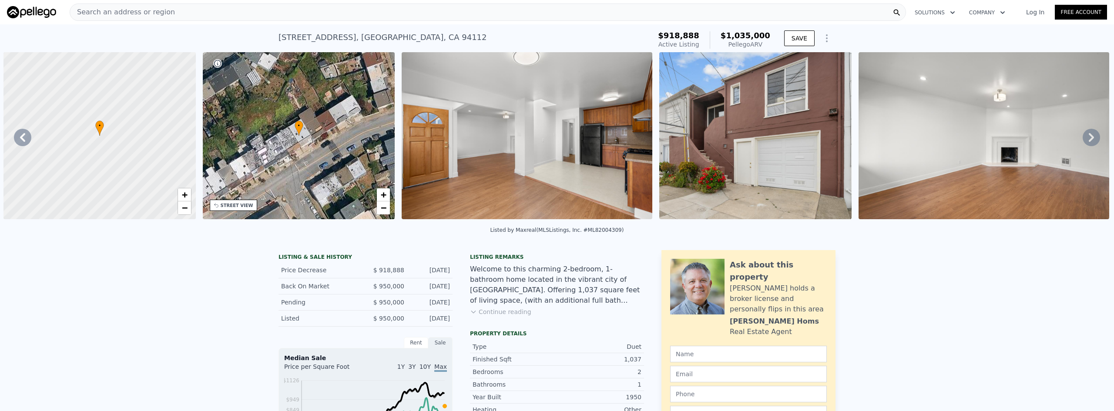
scroll to position [0, 203]
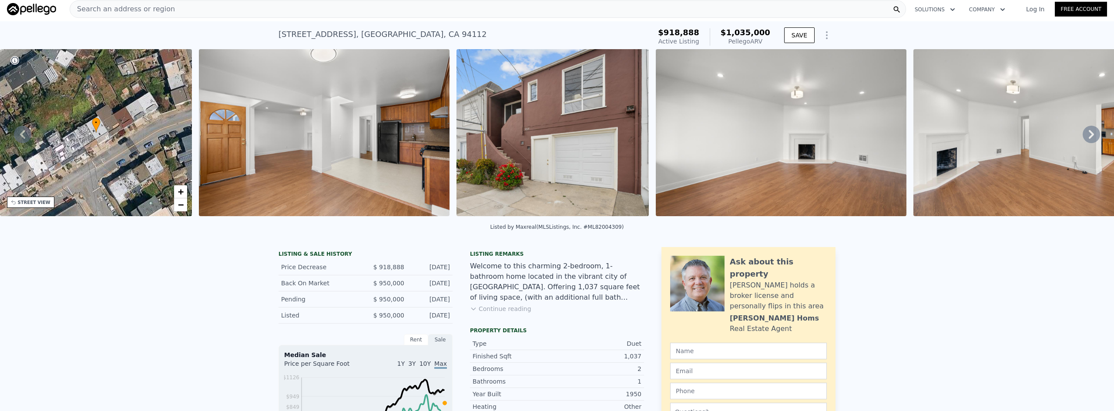
click at [185, 10] on div "Search an address or region" at bounding box center [488, 8] width 837 height 17
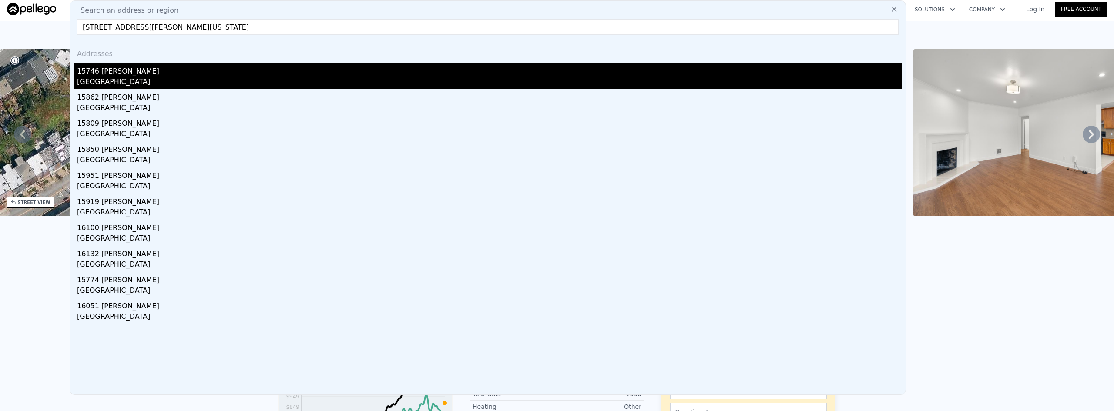
type input "[STREET_ADDRESS][PERSON_NAME][US_STATE]"
click at [178, 69] on div "15746 [PERSON_NAME]" at bounding box center [489, 70] width 825 height 14
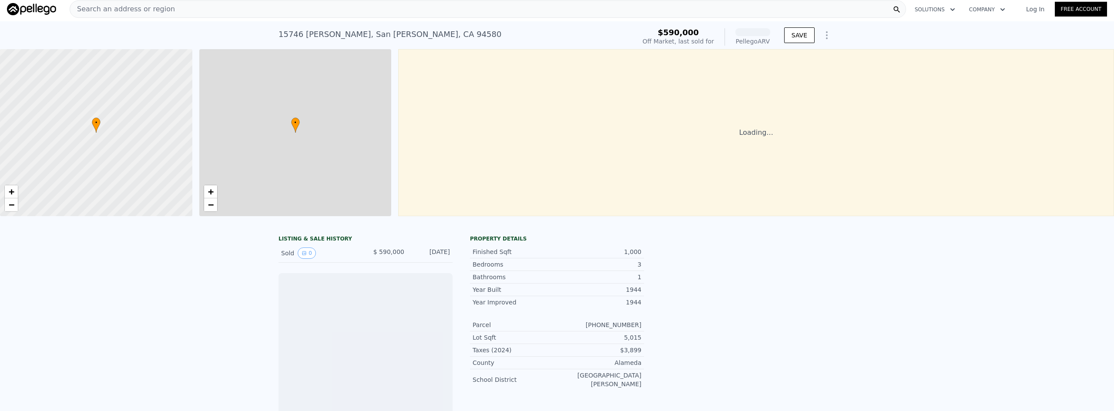
scroll to position [0, 3]
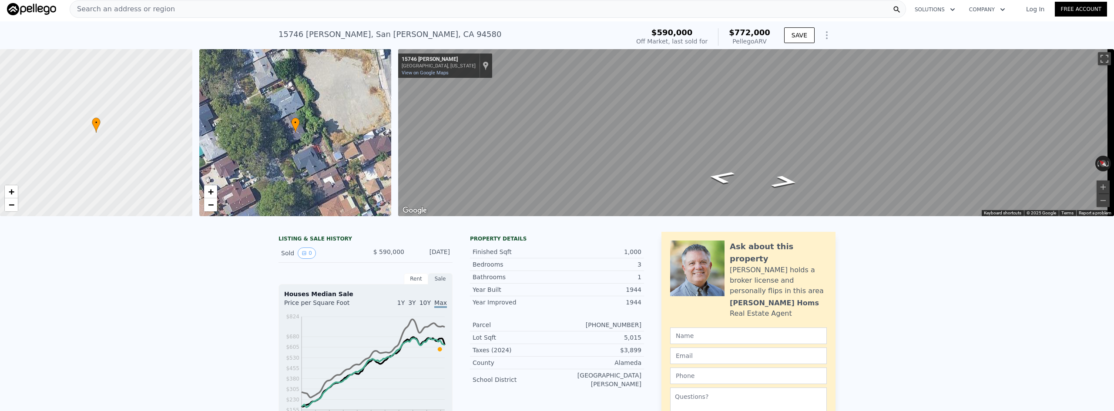
click at [940, 326] on div "LISTING & SALE HISTORY Sold 0 $ 590,000 [DATE] Rent Sale Rent over time Price p…" at bounding box center [557, 358] width 1114 height 267
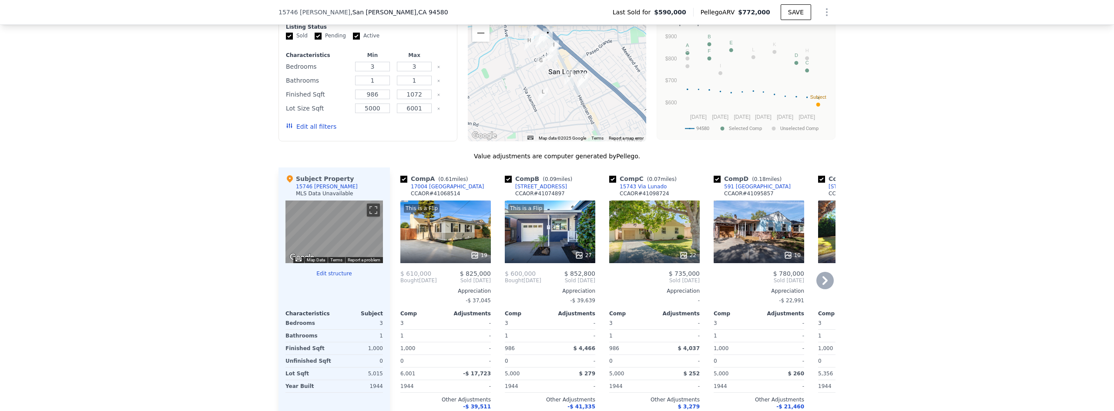
scroll to position [522, 0]
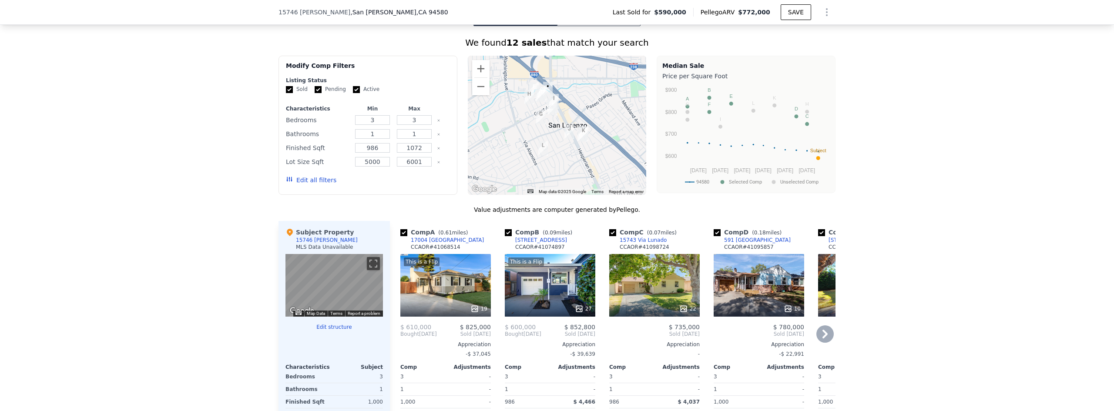
click at [648, 289] on div "22" at bounding box center [654, 285] width 91 height 63
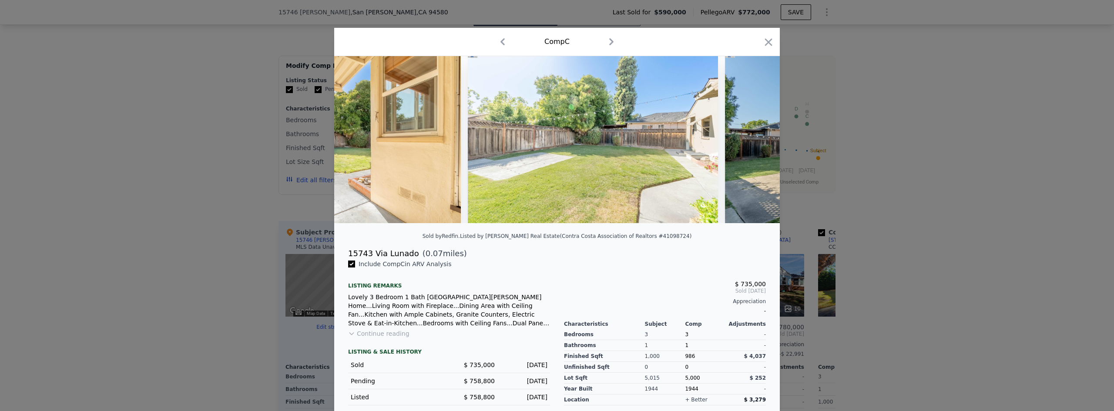
scroll to position [0, 4509]
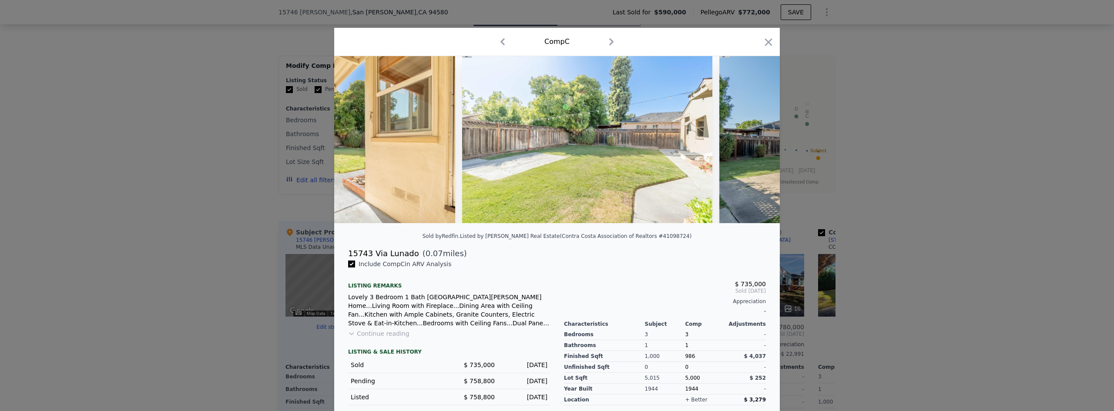
click at [770, 42] on icon "button" at bounding box center [769, 42] width 12 height 12
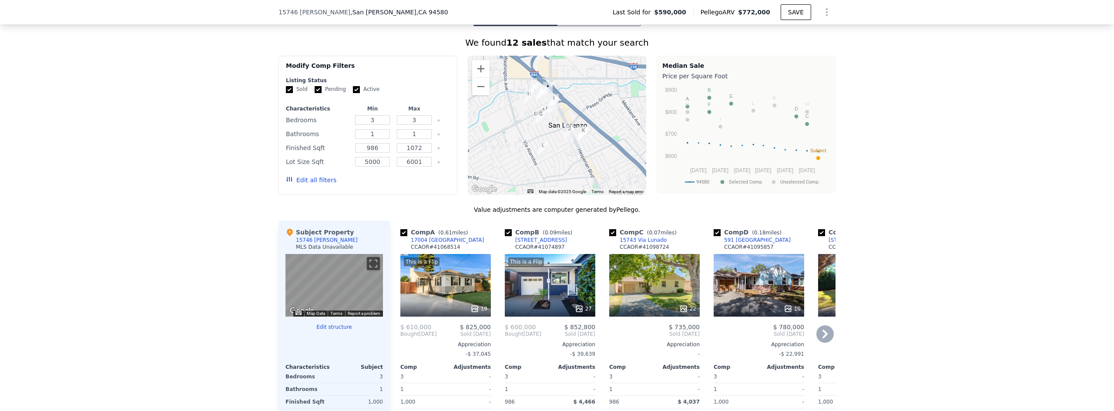
click at [823, 335] on icon at bounding box center [825, 334] width 5 height 9
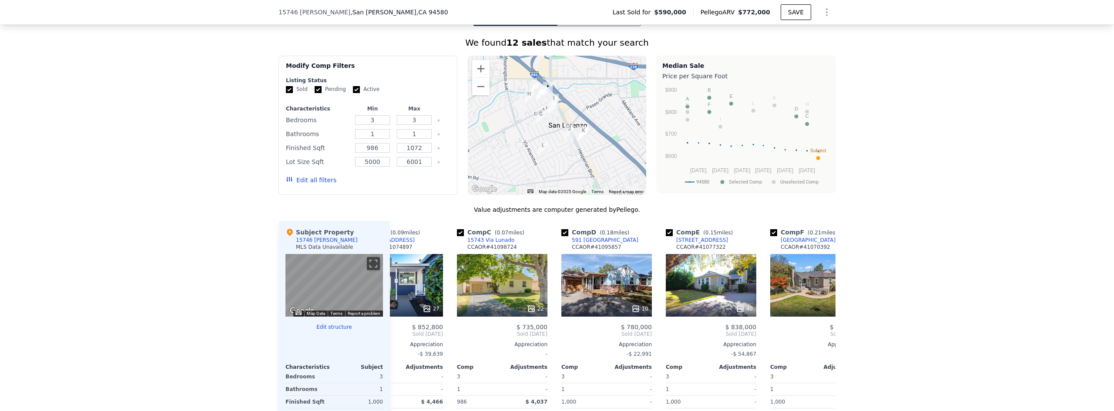
scroll to position [0, 209]
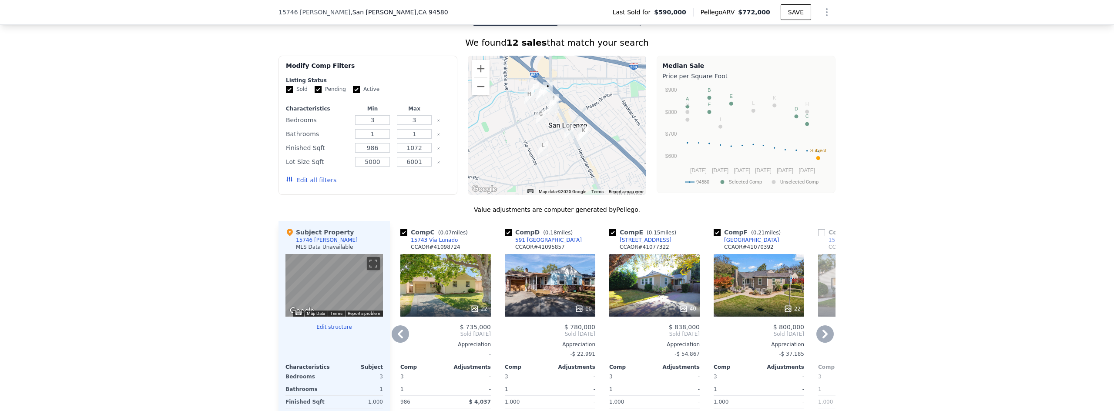
click at [544, 284] on div "10" at bounding box center [550, 285] width 91 height 63
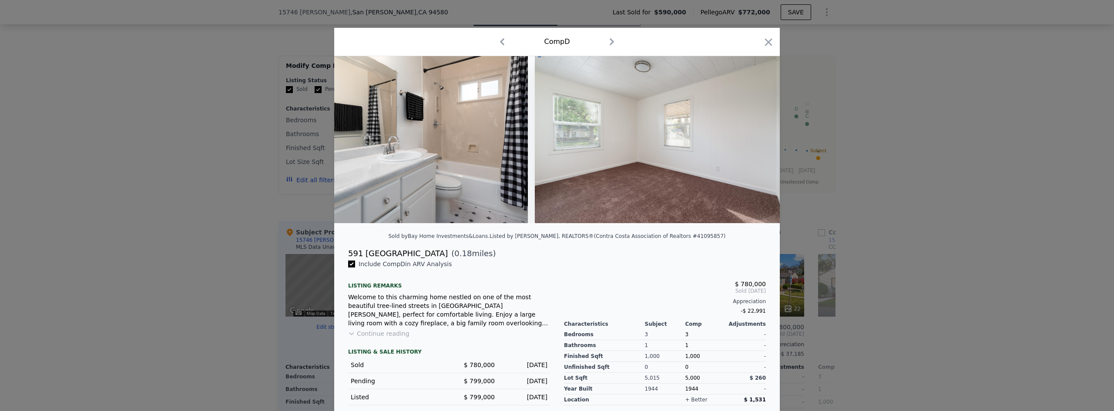
scroll to position [0, 1656]
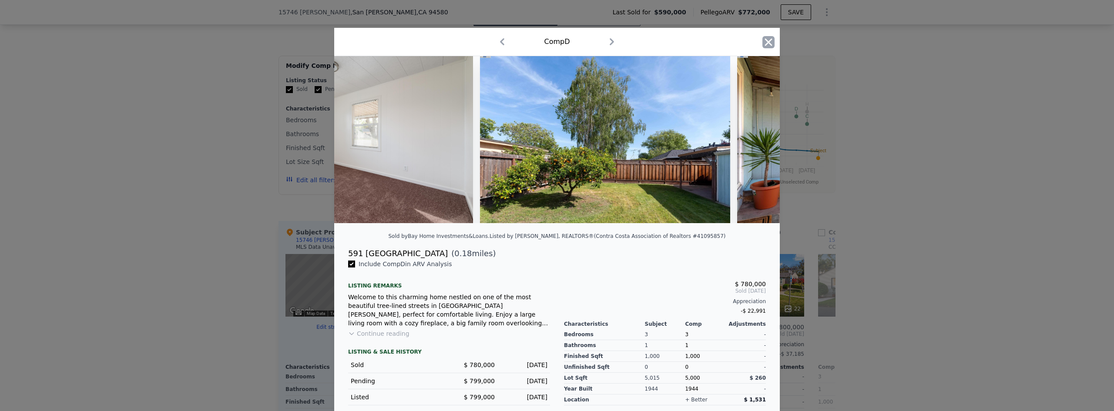
click at [763, 44] on icon "button" at bounding box center [769, 42] width 12 height 12
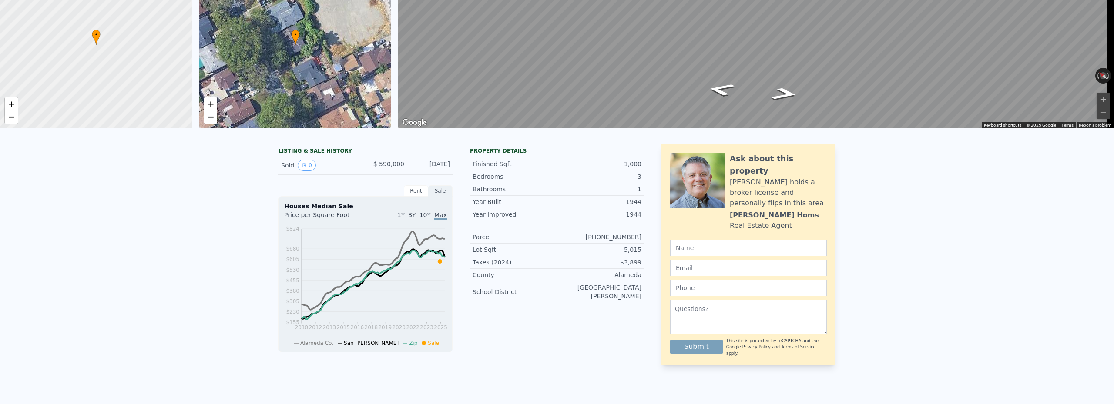
scroll to position [3, 0]
